Goal: Find specific page/section: Find specific page/section

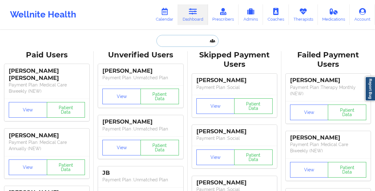
click at [187, 45] on input "text" at bounding box center [187, 41] width 62 height 12
paste input "[PERSON_NAME]"
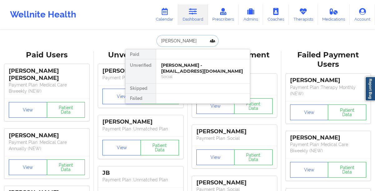
type input "[PERSON_NAME]"
click at [177, 69] on div "[PERSON_NAME] - [EMAIL_ADDRESS][DOMAIN_NAME]" at bounding box center [203, 68] width 84 height 12
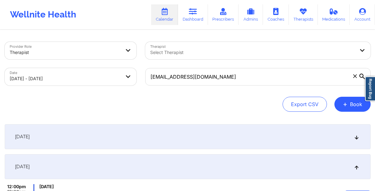
click at [197, 15] on icon at bounding box center [193, 11] width 8 height 7
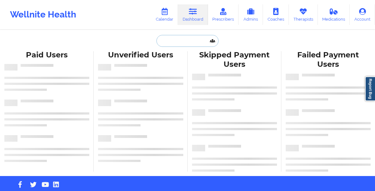
click at [185, 38] on input "text" at bounding box center [187, 41] width 62 height 12
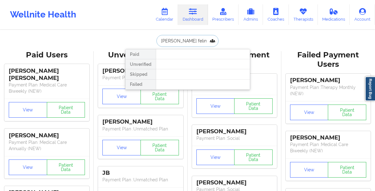
type input "kelsey feline gary"
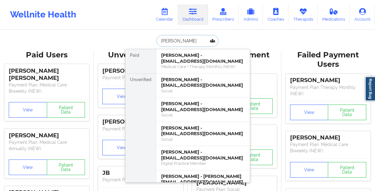
type input "palmer"
click at [163, 17] on link "Calendar" at bounding box center [164, 14] width 27 height 21
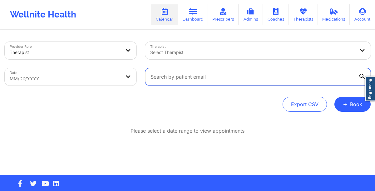
click at [173, 72] on input "text" at bounding box center [257, 76] width 225 height 17
paste input "klhardison2@aol.com"
type input "klhardison2@aol.com"
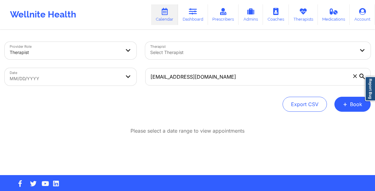
click at [71, 74] on body "Wellnite Health Calendar Dashboard Prescribers Admins Coaches Therapists Medica…" at bounding box center [187, 95] width 375 height 191
select select "2025-8"
select select "2025-9"
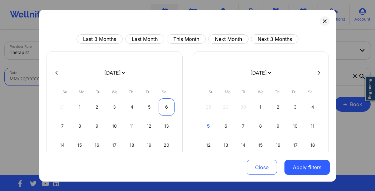
click at [164, 110] on div "6" at bounding box center [167, 106] width 16 height 17
select select "2025-8"
select select "2025-9"
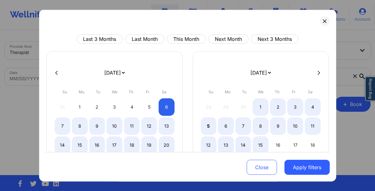
select select "2025-8"
select select "2025-9"
select select "2025-8"
select select "2025-9"
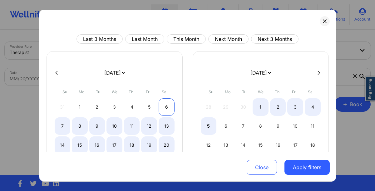
select select "2025-8"
select select "2025-9"
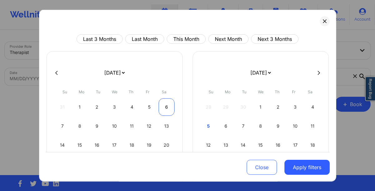
click at [167, 109] on div "6" at bounding box center [167, 106] width 16 height 17
select select "2025-8"
select select "2025-9"
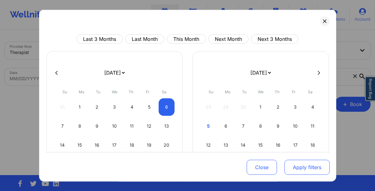
click at [304, 165] on button "Apply filters" at bounding box center [306, 167] width 45 height 15
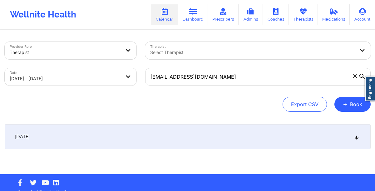
click at [248, 140] on div "September 6, 2025" at bounding box center [188, 136] width 366 height 25
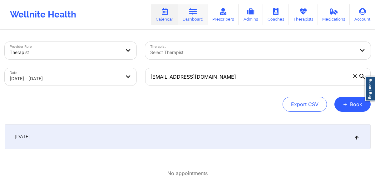
click at [191, 18] on link "Dashboard" at bounding box center [193, 14] width 30 height 21
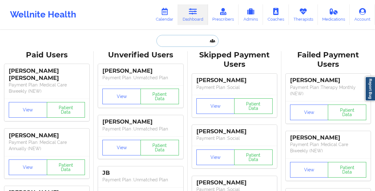
click at [186, 38] on input "text" at bounding box center [187, 41] width 62 height 12
paste input "anyaelfy@gmail.com"
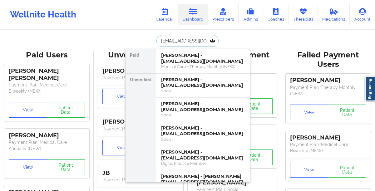
type input "anyaelfy@gmail.com"
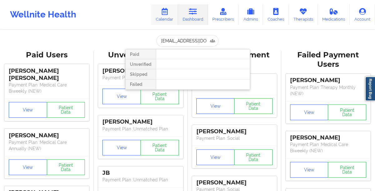
click at [160, 13] on link "Calendar" at bounding box center [164, 14] width 27 height 21
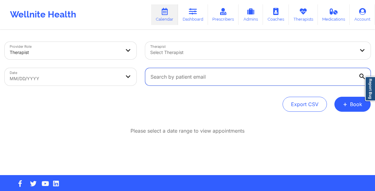
click at [167, 78] on input "text" at bounding box center [257, 76] width 225 height 17
paste input "anyaelfy@gmail.com"
type input "anyaelfy@gmail.com"
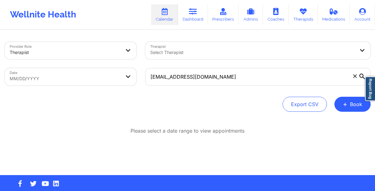
select select "2025-8"
select select "2025-9"
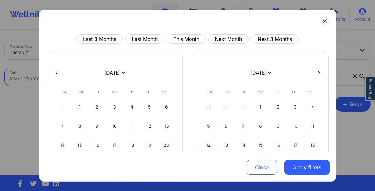
click at [61, 75] on body "Wellnite Health Calendar Dashboard Prescribers Admins Coaches Therapists Medica…" at bounding box center [187, 95] width 375 height 191
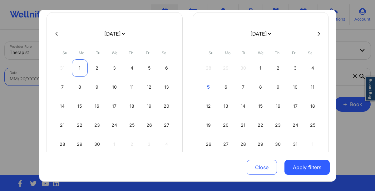
scroll to position [42, 0]
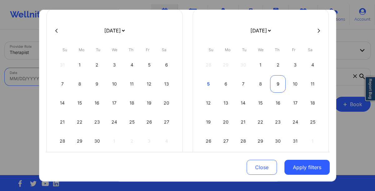
click at [272, 86] on div "9" at bounding box center [278, 83] width 16 height 17
select select "2025-9"
select select "2025-10"
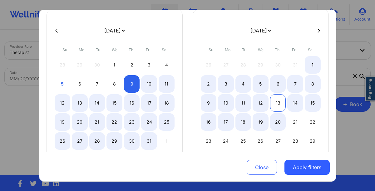
select select "2025-9"
select select "2025-10"
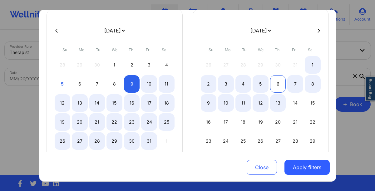
select select "2025-9"
select select "2025-10"
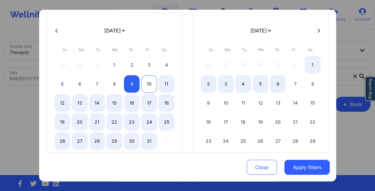
select select "2025-9"
select select "2025-10"
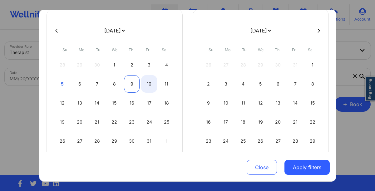
select select "2025-9"
select select "2025-10"
click at [134, 87] on div "9" at bounding box center [132, 83] width 16 height 17
select select "2025-9"
select select "2025-10"
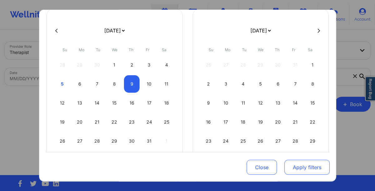
click at [294, 169] on button "Apply filters" at bounding box center [306, 167] width 45 height 15
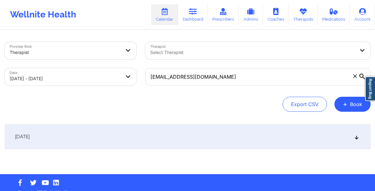
click at [131, 131] on div "October 9, 2025" at bounding box center [188, 136] width 366 height 25
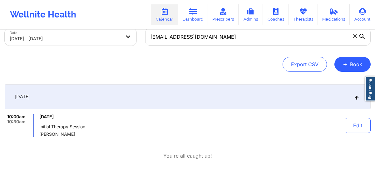
scroll to position [39, 0]
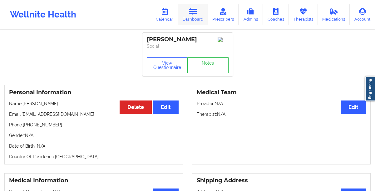
click at [191, 21] on link "Dashboard" at bounding box center [193, 14] width 30 height 21
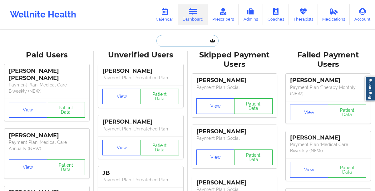
click at [173, 42] on input "text" at bounding box center [187, 41] width 62 height 12
paste input "Amelia Myers"
type input "Amelia Myers"
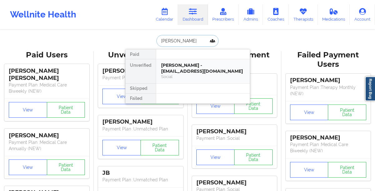
click at [180, 66] on div "Amelia Myers - ameliemyers84@yahoo.com" at bounding box center [203, 68] width 84 height 12
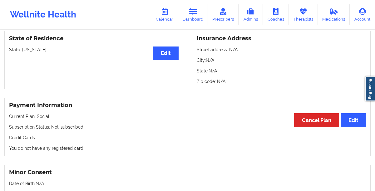
scroll to position [414, 0]
